Goal: Check status: Check status

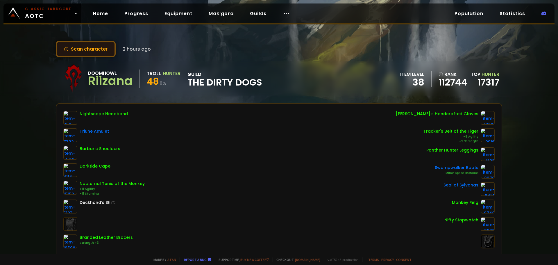
click at [111, 42] on button "Scan character" at bounding box center [86, 49] width 60 height 17
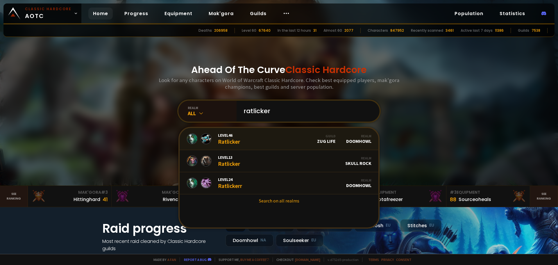
type input "ratlicker"
click at [245, 139] on link "Level 46 Ratlicker Guild Zug Life Realm Doomhowl" at bounding box center [279, 139] width 199 height 22
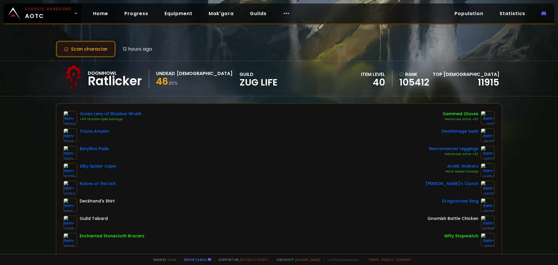
click at [96, 52] on button "Scan character" at bounding box center [86, 49] width 60 height 17
